Goal: Task Accomplishment & Management: Manage account settings

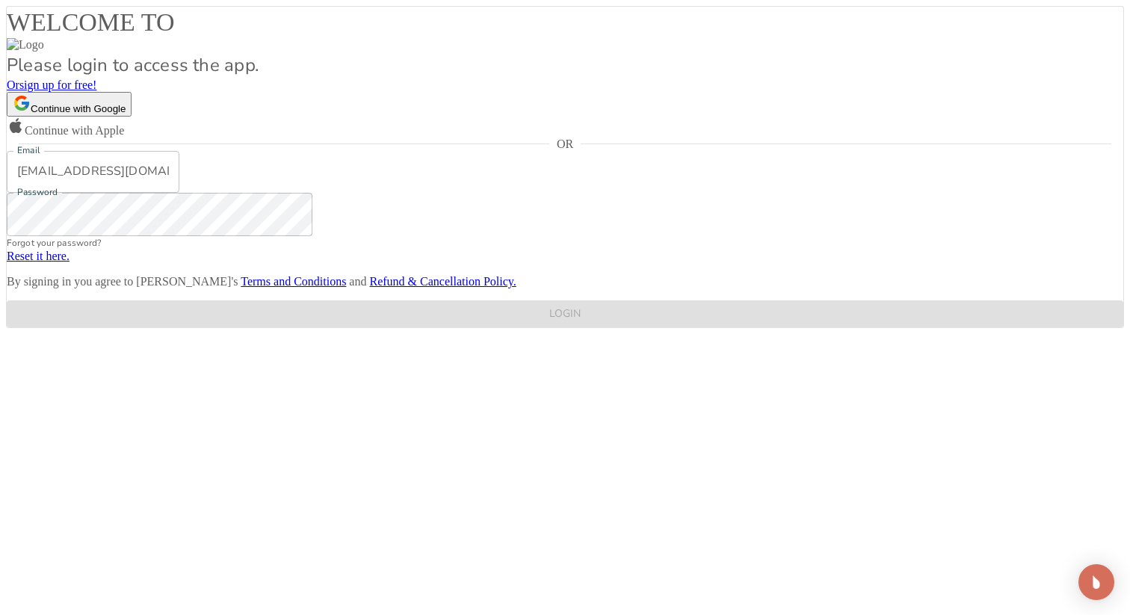
click at [179, 193] on input "[EMAIL_ADDRESS][DOMAIN_NAME]" at bounding box center [93, 172] width 173 height 42
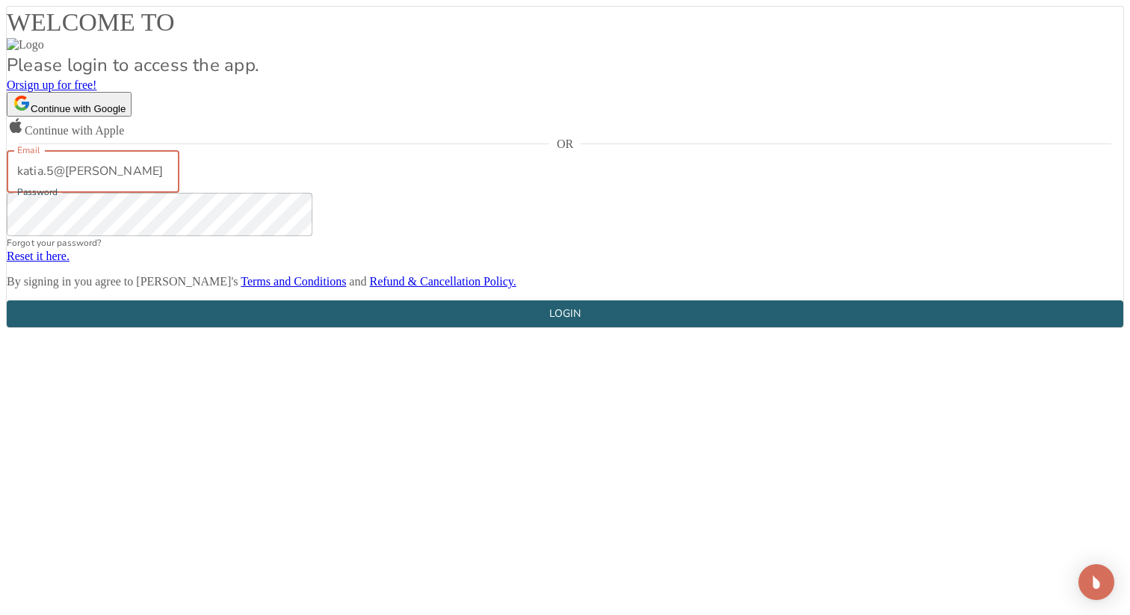
type input "[EMAIL_ADDRESS][DOMAIN_NAME]"
click at [7, 300] on button "LOGIN" at bounding box center [565, 314] width 1116 height 28
